Goal: Transaction & Acquisition: Download file/media

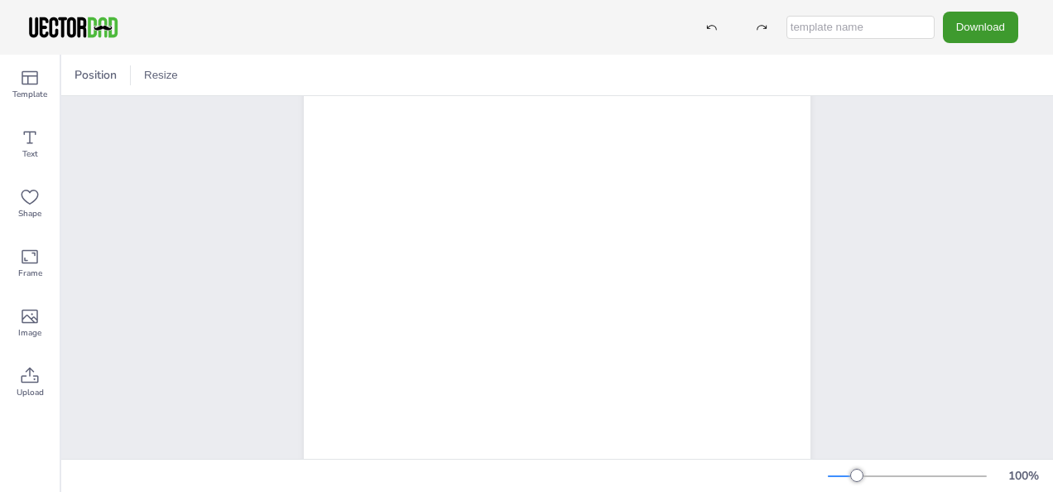
scroll to position [307, 0]
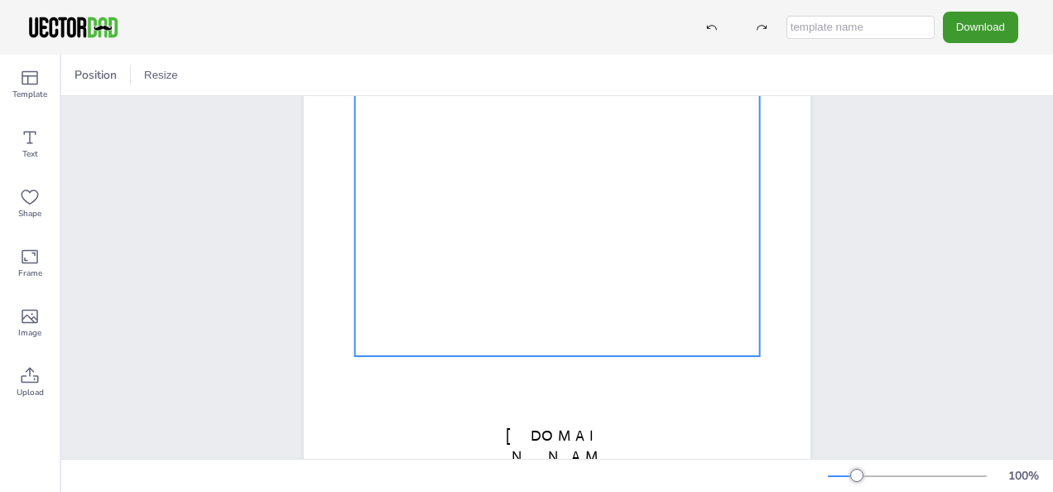
click at [655, 305] on div at bounding box center [557, 140] width 405 height 429
click at [978, 35] on button "Download" at bounding box center [980, 27] width 75 height 31
click at [549, 216] on div at bounding box center [557, 140] width 405 height 429
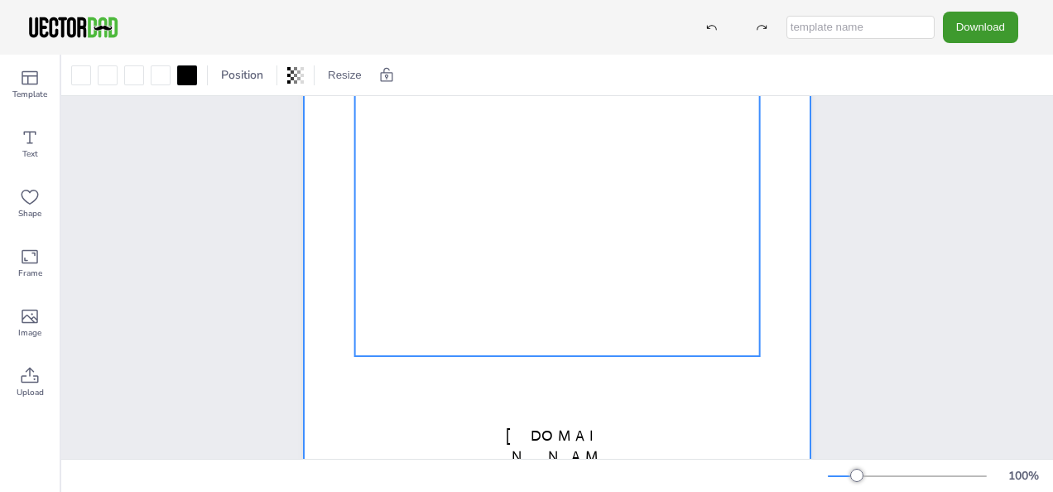
click at [769, 238] on div at bounding box center [557, 141] width 506 height 655
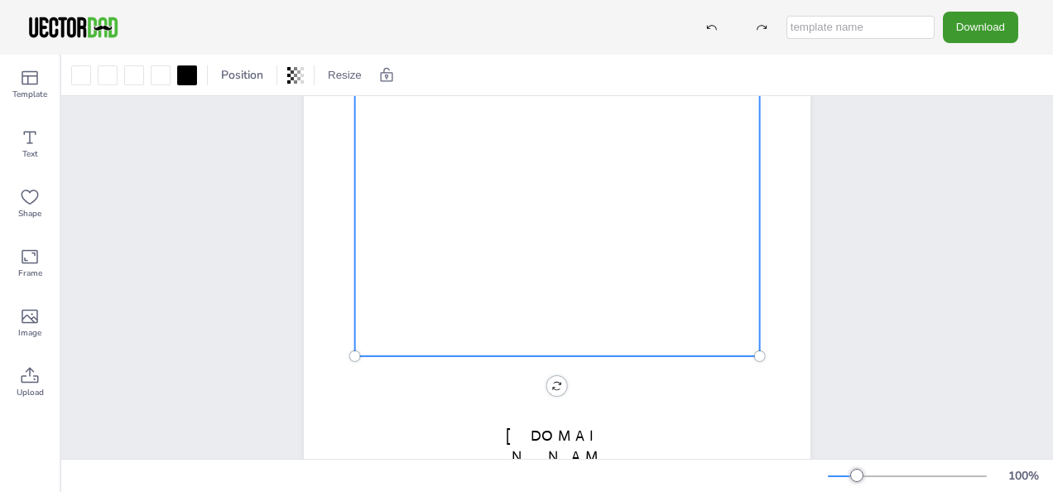
click at [626, 273] on div at bounding box center [557, 140] width 405 height 429
click at [242, 76] on span "Position" at bounding box center [242, 75] width 49 height 16
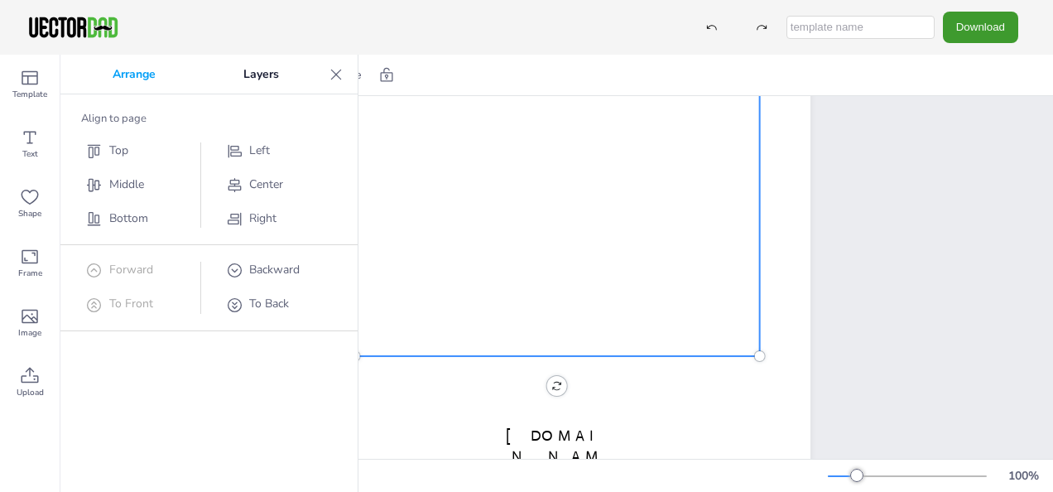
click at [559, 323] on div at bounding box center [557, 140] width 405 height 429
click at [889, 307] on div "[DOMAIN_NAME] [US_STATE]" at bounding box center [556, 141] width 991 height 704
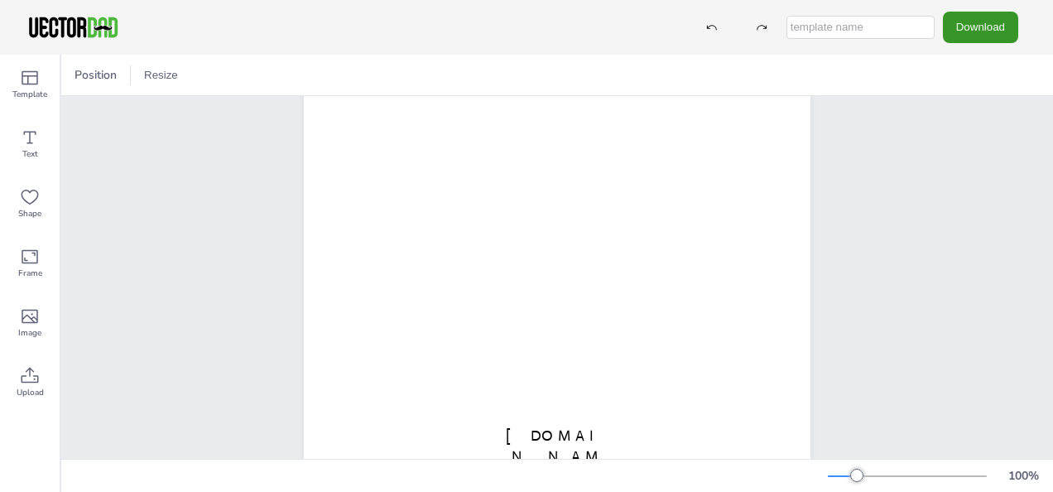
click at [967, 21] on button "Download" at bounding box center [980, 27] width 75 height 31
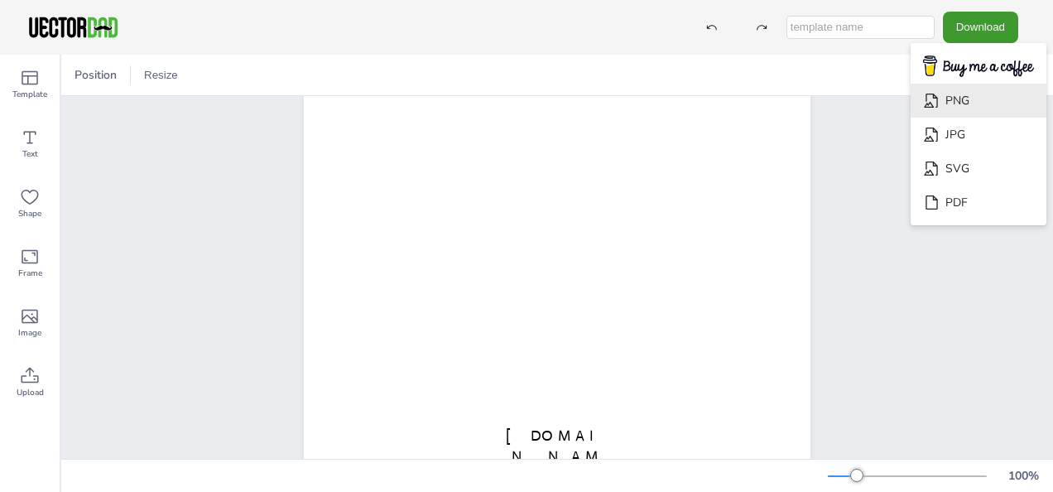
click at [967, 108] on li "PNG" at bounding box center [978, 101] width 136 height 34
